Goal: Transaction & Acquisition: Purchase product/service

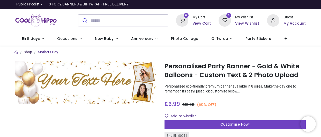
click at [28, 52] on link "Shop" at bounding box center [28, 52] width 8 height 4
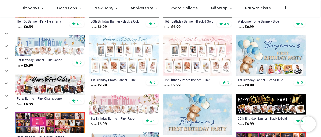
scroll to position [223, 0]
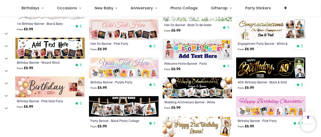
scroll to position [513, 0]
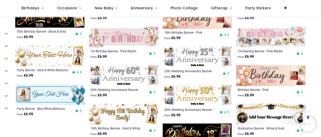
scroll to position [783, 0]
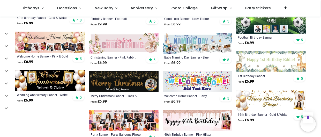
scroll to position [1074, 0]
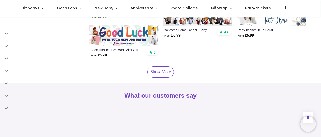
scroll to position [1422, 0]
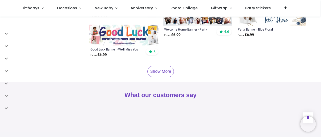
click at [165, 66] on link "Show More" at bounding box center [160, 71] width 26 height 11
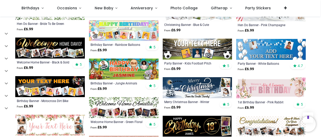
scroll to position [1513, 0]
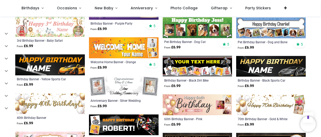
scroll to position [1842, 0]
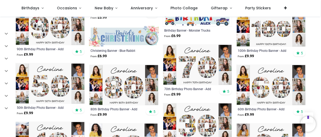
scroll to position [2007, 0]
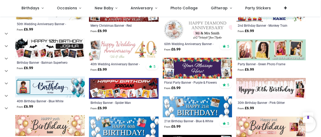
scroll to position [2448, 0]
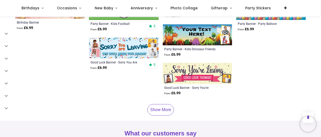
scroll to position [2797, 0]
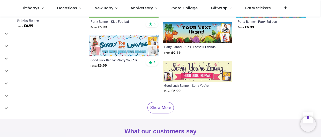
click at [157, 102] on link "Show More" at bounding box center [160, 107] width 26 height 11
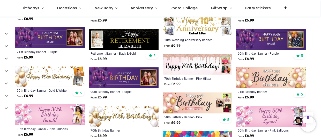
scroll to position [2796, 0]
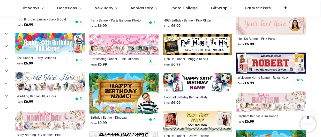
scroll to position [1107, 0]
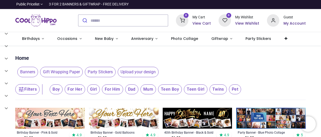
click at [25, 72] on span "Banners" at bounding box center [27, 72] width 21 height 10
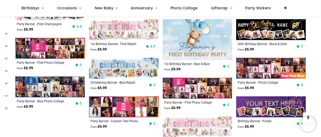
scroll to position [236, 0]
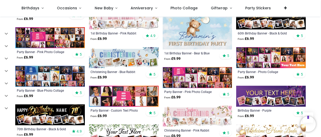
scroll to position [310, 0]
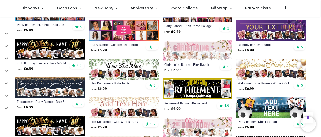
click at [48, 90] on img at bounding box center [50, 87] width 70 height 21
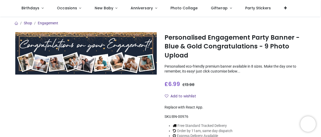
scroll to position [2, 0]
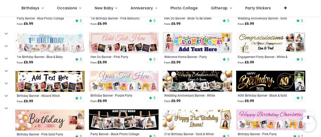
scroll to position [226, 0]
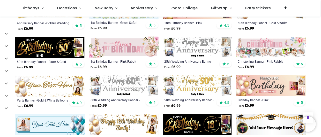
scroll to position [490, 0]
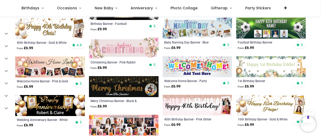
scroll to position [787, 0]
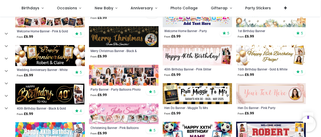
scroll to position [860, 0]
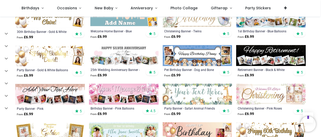
scroll to position [210, 0]
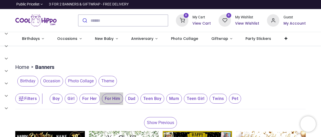
click at [63, 99] on span "For Him" at bounding box center [56, 99] width 13 height 10
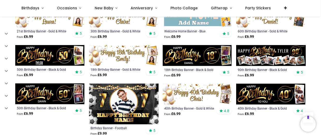
scroll to position [282, 0]
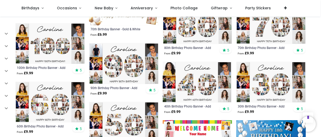
scroll to position [508, 0]
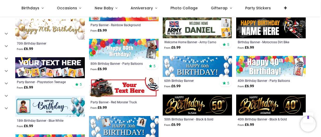
scroll to position [815, 0]
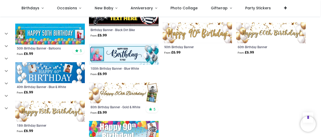
scroll to position [1126, 0]
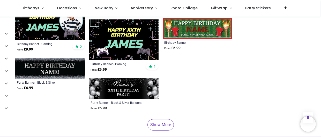
scroll to position [1371, 0]
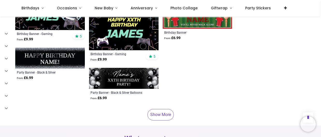
click at [160, 109] on link "Show More" at bounding box center [160, 114] width 26 height 11
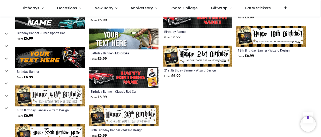
scroll to position [1501, 0]
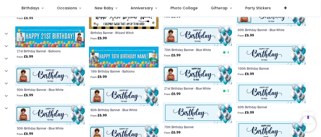
scroll to position [1654, 0]
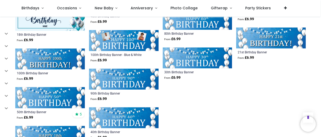
scroll to position [1867, 0]
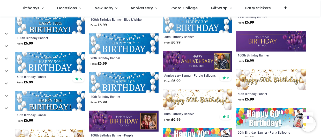
scroll to position [1869, 0]
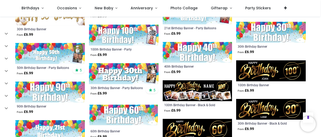
scroll to position [2094, 0]
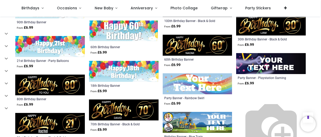
scroll to position [2150, 0]
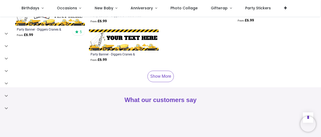
scroll to position [2338, 0]
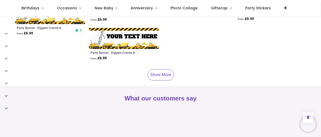
click at [160, 69] on link "Show More" at bounding box center [160, 74] width 26 height 11
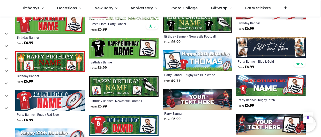
scroll to position [2471, 0]
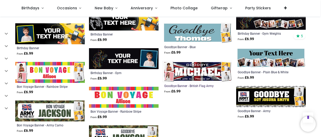
scroll to position [2704, 0]
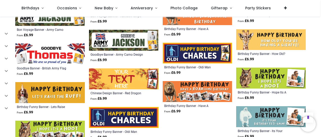
scroll to position [2809, 0]
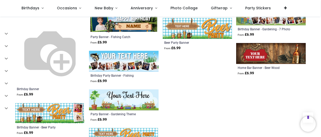
scroll to position [3219, 0]
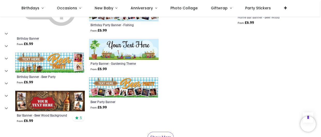
click at [157, 132] on link "Show More" at bounding box center [160, 137] width 26 height 11
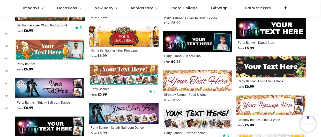
scroll to position [3320, 0]
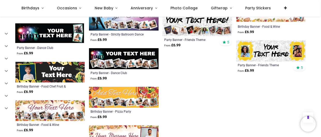
scroll to position [3423, 0]
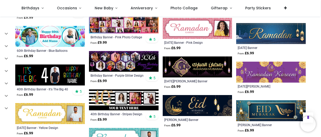
scroll to position [3574, 0]
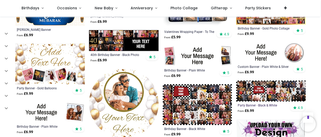
scroll to position [3826, 0]
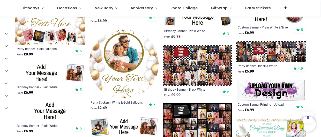
click at [272, 80] on img at bounding box center [271, 90] width 70 height 21
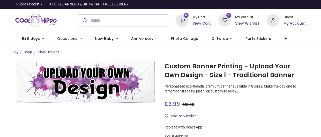
scroll to position [38, 0]
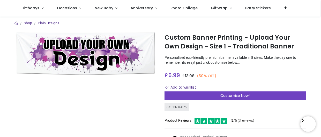
scroll to position [41, 0]
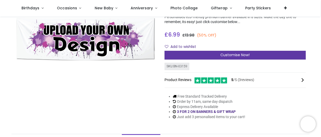
click at [244, 55] on span "Customise Now!" at bounding box center [234, 54] width 29 height 5
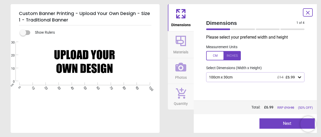
click at [300, 76] on icon at bounding box center [299, 77] width 3 height 2
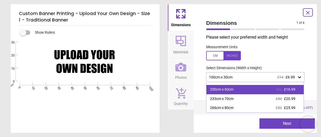
scroll to position [28, 0]
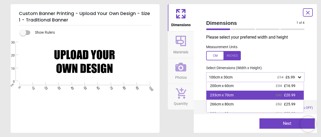
click at [227, 96] on div "233cm x 70cm" at bounding box center [222, 95] width 24 height 5
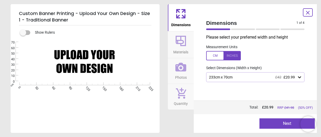
click at [287, 124] on button "Next" at bounding box center [286, 123] width 55 height 10
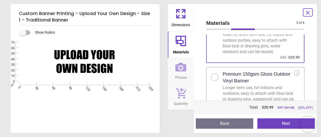
scroll to position [31, 0]
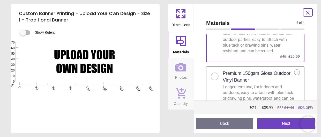
click at [215, 76] on div at bounding box center [214, 76] width 3 height 3
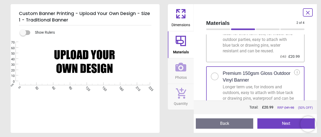
click at [286, 122] on button "Next" at bounding box center [285, 123] width 57 height 10
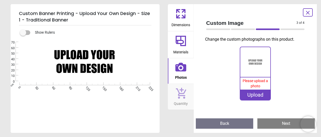
click at [309, 11] on icon at bounding box center [307, 13] width 6 height 6
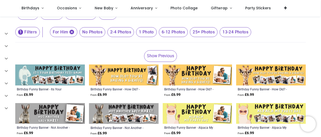
scroll to position [38, 0]
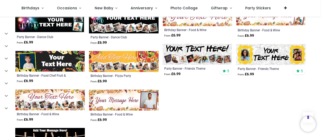
scroll to position [558, 0]
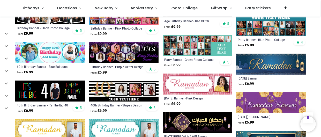
scroll to position [709, 0]
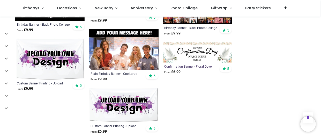
scroll to position [1174, 0]
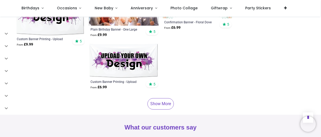
click at [161, 98] on link "Show More" at bounding box center [160, 103] width 26 height 11
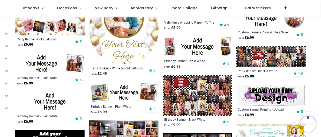
scroll to position [961, 0]
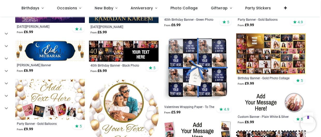
scroll to position [877, 0]
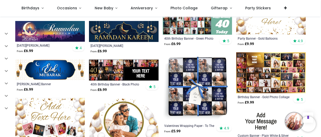
click at [65, 103] on img at bounding box center [50, 118] width 70 height 41
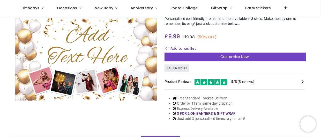
scroll to position [34, 0]
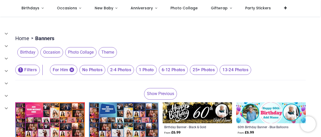
scroll to position [2, 0]
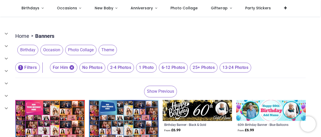
click at [105, 67] on span "2-4 Photos" at bounding box center [92, 68] width 26 height 10
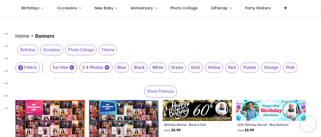
click at [123, 64] on span "Blue" at bounding box center [121, 68] width 14 height 10
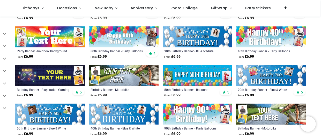
scroll to position [110, 0]
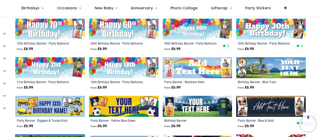
scroll to position [323, 0]
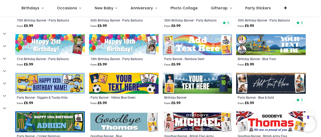
click at [269, 81] on img at bounding box center [271, 83] width 70 height 21
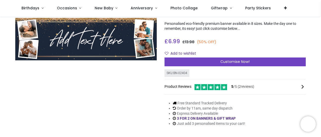
scroll to position [34, 0]
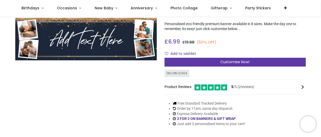
click at [237, 61] on span "Customise Now!" at bounding box center [234, 61] width 29 height 5
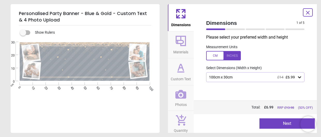
click at [301, 76] on icon at bounding box center [299, 76] width 5 height 5
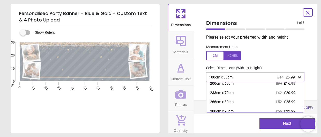
scroll to position [31, 0]
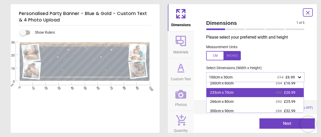
click at [293, 93] on span "£20.99" at bounding box center [289, 92] width 11 height 4
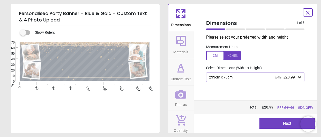
click at [279, 122] on button "Next" at bounding box center [286, 123] width 55 height 10
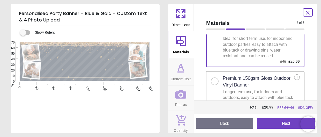
scroll to position [28, 0]
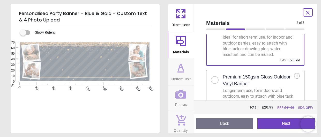
click at [217, 78] on div at bounding box center [215, 80] width 8 height 8
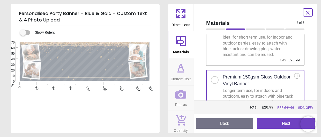
click at [279, 126] on button "Next" at bounding box center [285, 123] width 57 height 10
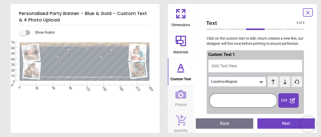
click at [251, 62] on button "Add Text Here" at bounding box center [255, 65] width 94 height 13
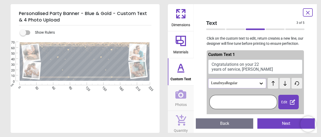
click at [261, 82] on icon at bounding box center [260, 83] width 5 height 5
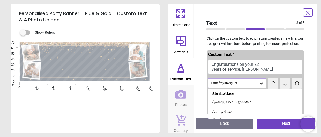
scroll to position [34, 0]
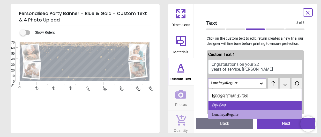
click at [226, 104] on div "Style Script" at bounding box center [254, 105] width 93 height 9
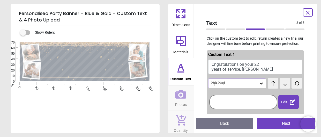
click at [262, 84] on icon at bounding box center [260, 83] width 5 height 5
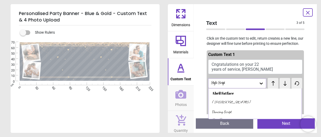
scroll to position [25, 0]
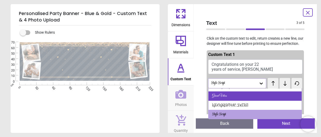
click at [228, 95] on div "Great Vibes" at bounding box center [254, 95] width 93 height 9
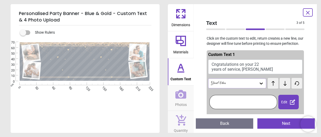
click at [262, 82] on icon at bounding box center [260, 83] width 3 height 2
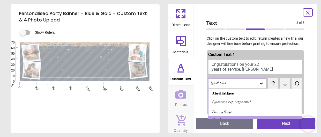
scroll to position [6, 0]
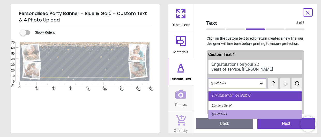
click at [233, 96] on div "Alex Brush" at bounding box center [254, 95] width 93 height 9
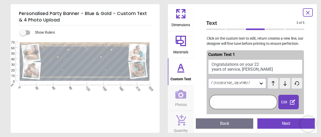
click at [284, 84] on icon at bounding box center [284, 83] width 3 height 5
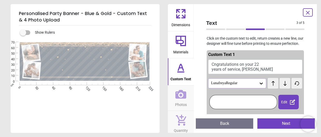
click at [284, 84] on icon at bounding box center [284, 83] width 3 height 5
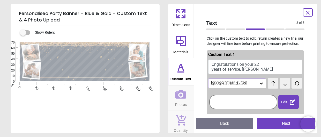
click at [284, 84] on icon at bounding box center [284, 83] width 3 height 5
click at [285, 85] on icon at bounding box center [285, 83] width 8 height 5
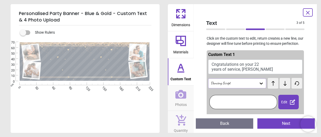
click at [285, 85] on icon at bounding box center [285, 83] width 8 height 5
click at [216, 64] on button "Cngratulations on your 22 years of service, Joe Sale" at bounding box center [255, 66] width 94 height 14
click at [56, 57] on textarea "**********" at bounding box center [85, 62] width 84 height 20
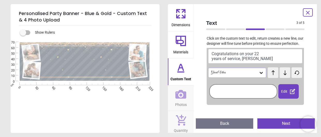
scroll to position [18, 0]
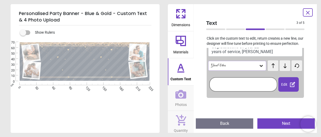
type textarea "**********"
click at [283, 123] on button "Next" at bounding box center [285, 123] width 57 height 10
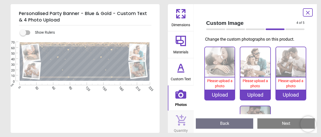
click at [221, 95] on div "Upload" at bounding box center [220, 94] width 30 height 10
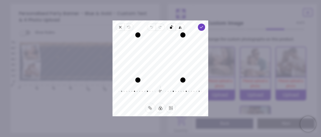
drag, startPoint x: 167, startPoint y: 59, endPoint x: 167, endPoint y: 63, distance: 4.4
click at [167, 63] on div "Recenter" at bounding box center [160, 57] width 87 height 45
drag, startPoint x: 140, startPoint y: 79, endPoint x: 162, endPoint y: 74, distance: 22.7
click at [148, 78] on div "Recenter" at bounding box center [160, 57] width 87 height 45
drag, startPoint x: 182, startPoint y: 76, endPoint x: 188, endPoint y: 72, distance: 7.0
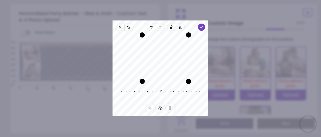
click at [198, 79] on div "Recenter" at bounding box center [160, 57] width 87 height 45
drag, startPoint x: 169, startPoint y: 67, endPoint x: 160, endPoint y: 65, distance: 9.2
click at [160, 65] on div "Recenter" at bounding box center [160, 57] width 87 height 45
drag, startPoint x: 180, startPoint y: 68, endPoint x: 176, endPoint y: 69, distance: 3.7
click at [176, 69] on div "Recenter" at bounding box center [160, 57] width 87 height 45
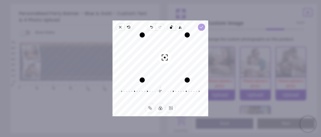
click at [201, 28] on polyline "button" at bounding box center [201, 27] width 3 height 2
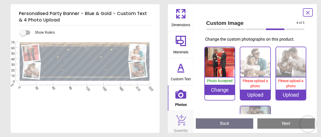
click at [254, 95] on div "Upload" at bounding box center [255, 94] width 30 height 10
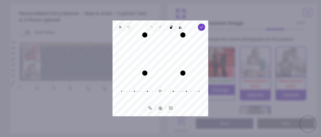
drag, startPoint x: 137, startPoint y: 81, endPoint x: 157, endPoint y: 83, distance: 19.8
click at [157, 83] on div "Recenter 0° Reset" at bounding box center [160, 67] width 96 height 72
drag, startPoint x: 182, startPoint y: 74, endPoint x: 183, endPoint y: 78, distance: 4.3
click at [183, 78] on div at bounding box center [185, 75] width 5 height 5
drag, startPoint x: 172, startPoint y: 63, endPoint x: 156, endPoint y: 63, distance: 15.5
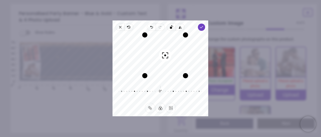
click at [156, 63] on div "Recenter" at bounding box center [160, 57] width 87 height 45
drag, startPoint x: 176, startPoint y: 61, endPoint x: 169, endPoint y: 51, distance: 12.2
click at [169, 51] on div "Recenter" at bounding box center [160, 57] width 87 height 45
click at [145, 78] on div at bounding box center [143, 76] width 5 height 5
drag, startPoint x: 159, startPoint y: 61, endPoint x: 158, endPoint y: 63, distance: 2.6
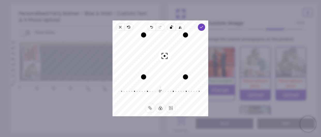
click at [158, 63] on div "Recenter" at bounding box center [160, 57] width 87 height 45
click at [203, 27] on icon "button" at bounding box center [201, 27] width 4 height 4
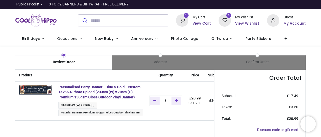
click at [292, 24] on h6 "My Account" at bounding box center [294, 23] width 22 height 5
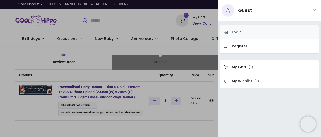
click at [240, 30] on h6 "Login" at bounding box center [237, 32] width 10 height 5
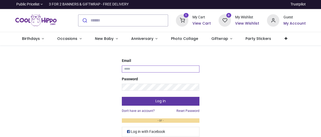
type input "**********"
click at [155, 101] on button "Log in" at bounding box center [161, 101] width 78 height 9
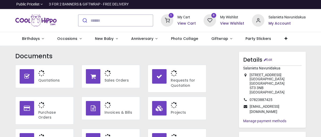
type input "**********"
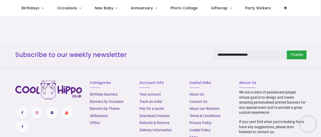
scroll to position [184, 0]
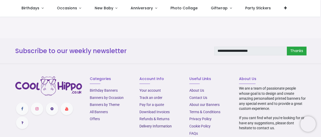
click at [160, 124] on link "Delivery Information" at bounding box center [155, 126] width 32 height 4
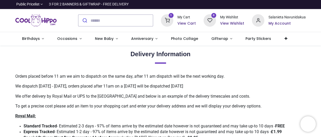
type input "**********"
click at [170, 21] on icon at bounding box center [167, 20] width 12 height 12
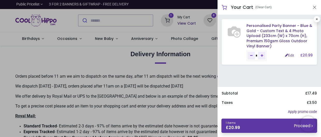
click at [266, 128] on link "1 items £ 20.99 Proceed" at bounding box center [269, 125] width 96 height 14
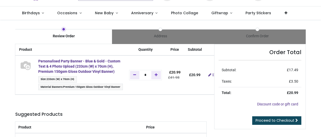
scroll to position [26, 0]
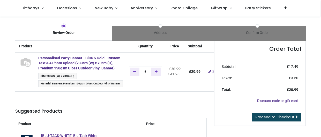
type input "**********"
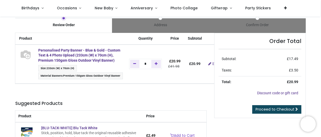
scroll to position [0, 0]
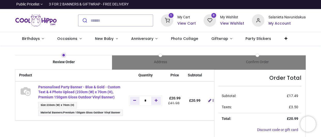
click at [65, 88] on strong "Personalised Party Banner - Blue & Gold - Custom Text & 4 Photo Upload (233cm (…" at bounding box center [79, 92] width 82 height 14
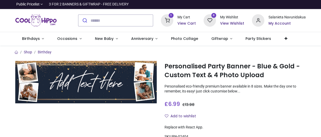
scroll to position [0, 0]
type input "**********"
click at [184, 24] on h6 "View Cart" at bounding box center [186, 23] width 18 height 5
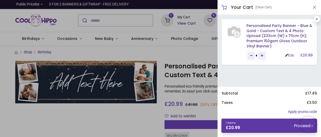
click at [250, 125] on link "1 items £ 20.99 Proceed" at bounding box center [269, 125] width 96 height 14
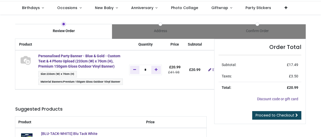
scroll to position [43, 0]
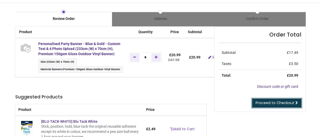
click at [271, 100] on span "Proceed to Checkout" at bounding box center [274, 102] width 39 height 5
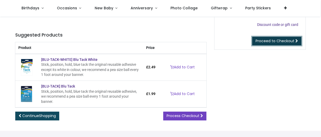
type input "**********"
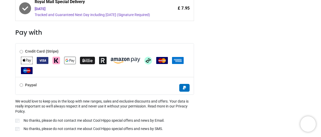
scroll to position [192, 0]
click at [57, 59] on img "Klarna" at bounding box center [55, 59] width 7 height 7
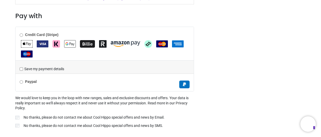
scroll to position [220, 0]
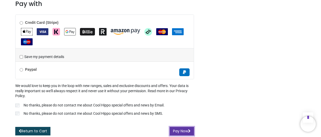
click at [183, 131] on button "Pay Now" at bounding box center [181, 131] width 24 height 9
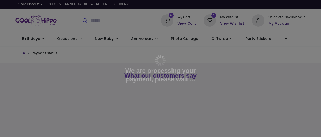
type input "**********"
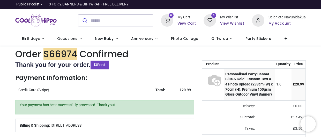
type input "**********"
click at [279, 23] on h6 "My Account" at bounding box center [286, 23] width 37 height 5
click at [161, 60] on div at bounding box center [160, 68] width 321 height 137
click at [284, 38] on icon at bounding box center [285, 39] width 3 height 4
click at [279, 23] on h6 "My Account" at bounding box center [286, 23] width 37 height 5
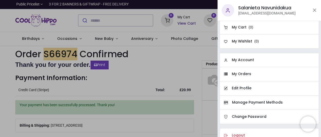
scroll to position [12, 0]
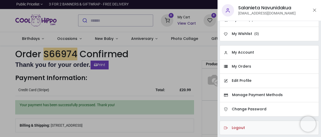
click at [237, 126] on h6 "Logout" at bounding box center [238, 127] width 13 height 5
